Goal: Information Seeking & Learning: Learn about a topic

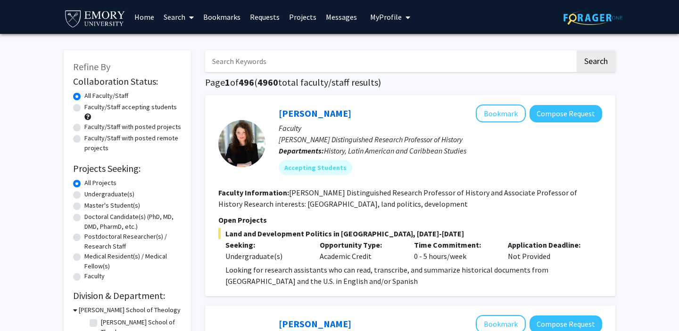
click at [303, 61] on input "Search Keywords" at bounding box center [390, 61] width 370 height 22
type input "[MEDICAL_DATA]"
click at [576, 50] on button "Search" at bounding box center [595, 61] width 39 height 22
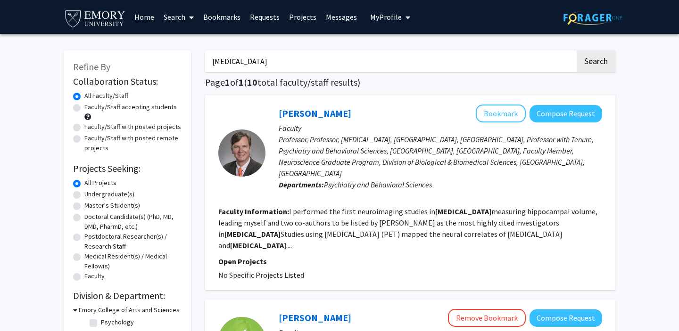
click at [230, 16] on link "Bookmarks" at bounding box center [221, 16] width 47 height 33
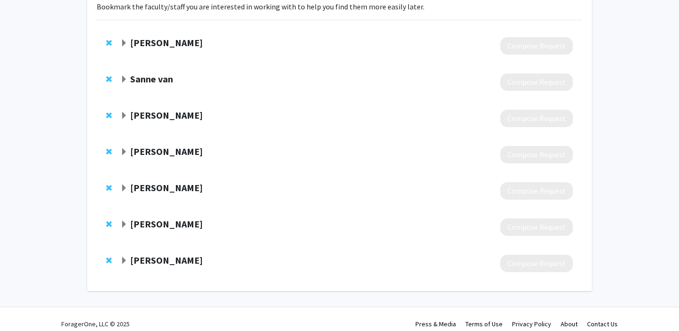
scroll to position [86, 0]
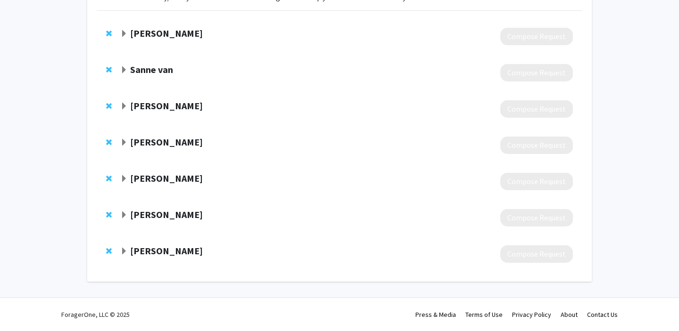
click at [177, 250] on strong "Lawrence Scahill" at bounding box center [166, 251] width 73 height 12
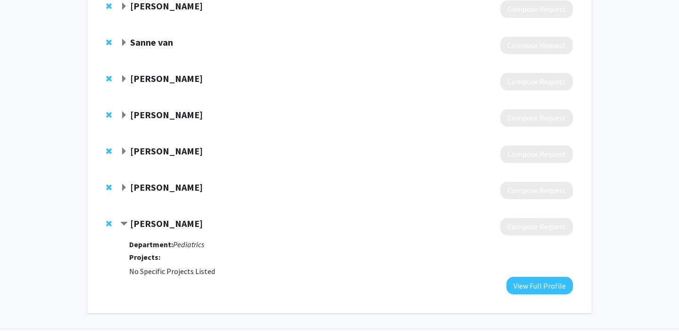
scroll to position [145, 0]
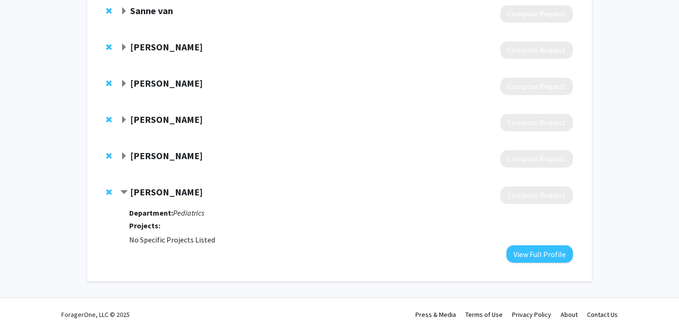
click at [148, 195] on strong "Lawrence Scahill" at bounding box center [166, 192] width 73 height 12
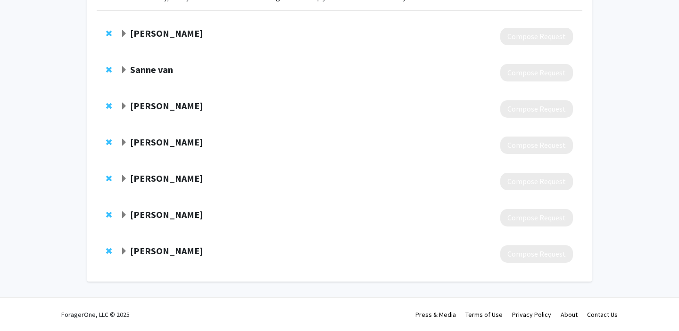
scroll to position [86, 0]
click at [153, 178] on strong "Sameena Mulla" at bounding box center [166, 179] width 73 height 12
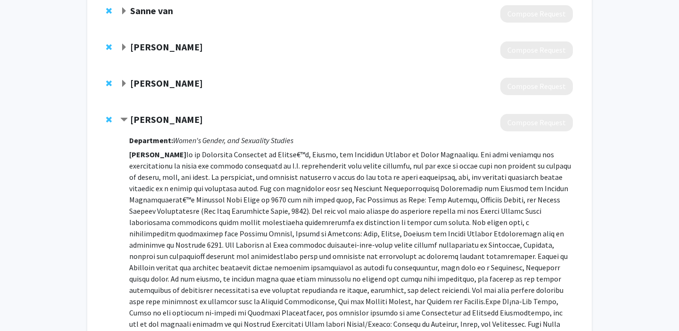
scroll to position [154, 0]
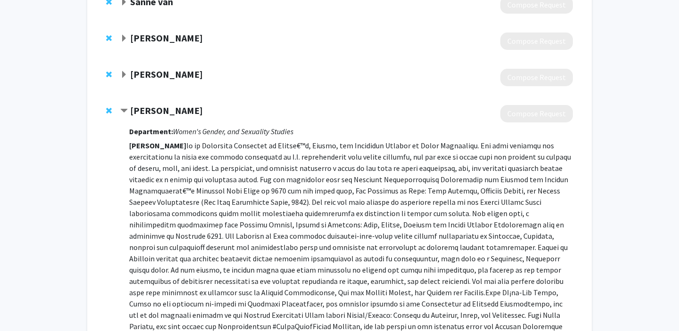
click at [178, 107] on strong "Sameena Mulla" at bounding box center [166, 111] width 73 height 12
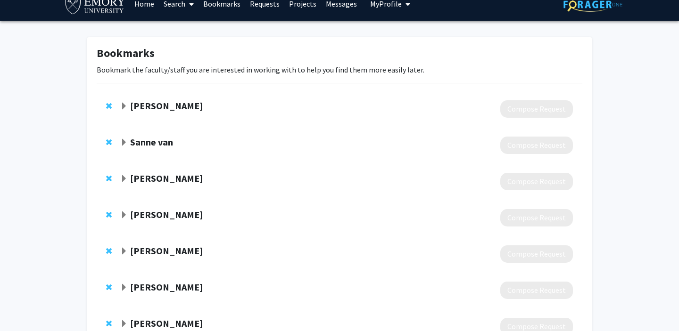
scroll to position [9, 0]
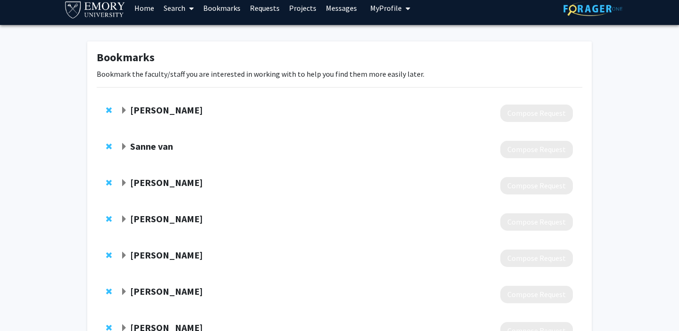
click at [167, 104] on strong "[PERSON_NAME]" at bounding box center [166, 110] width 73 height 12
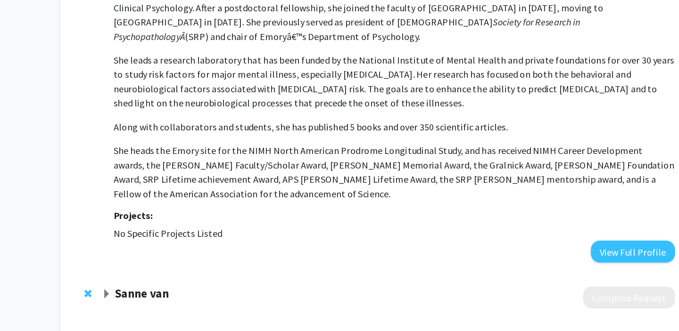
scroll to position [90, 0]
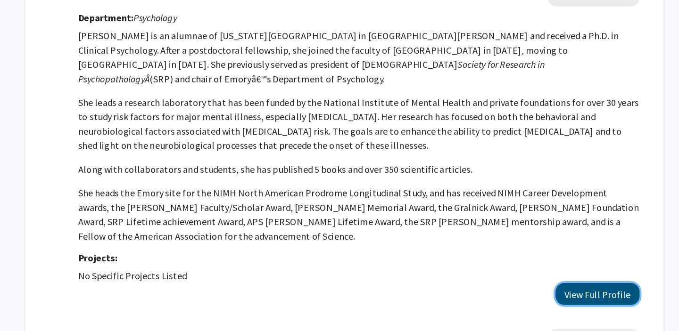
click at [537, 260] on button "View Full Profile" at bounding box center [539, 268] width 66 height 17
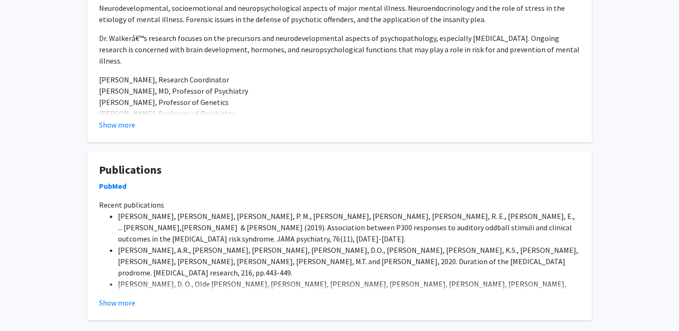
scroll to position [403, 0]
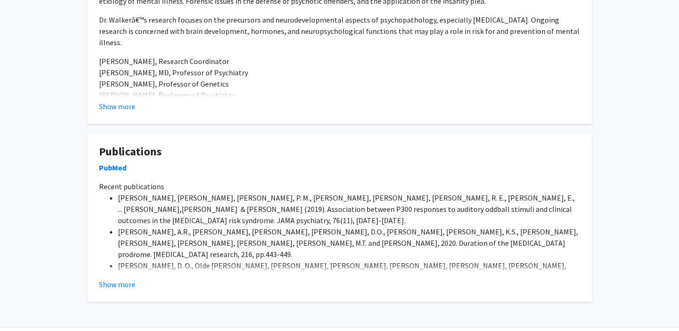
click at [103, 279] on button "Show more" at bounding box center [117, 284] width 36 height 11
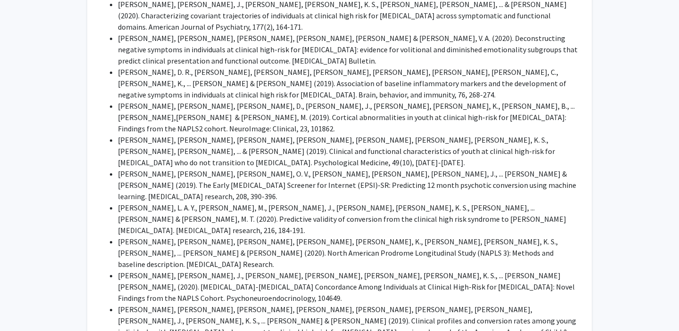
scroll to position [890, 0]
